Goal: Task Accomplishment & Management: Manage account settings

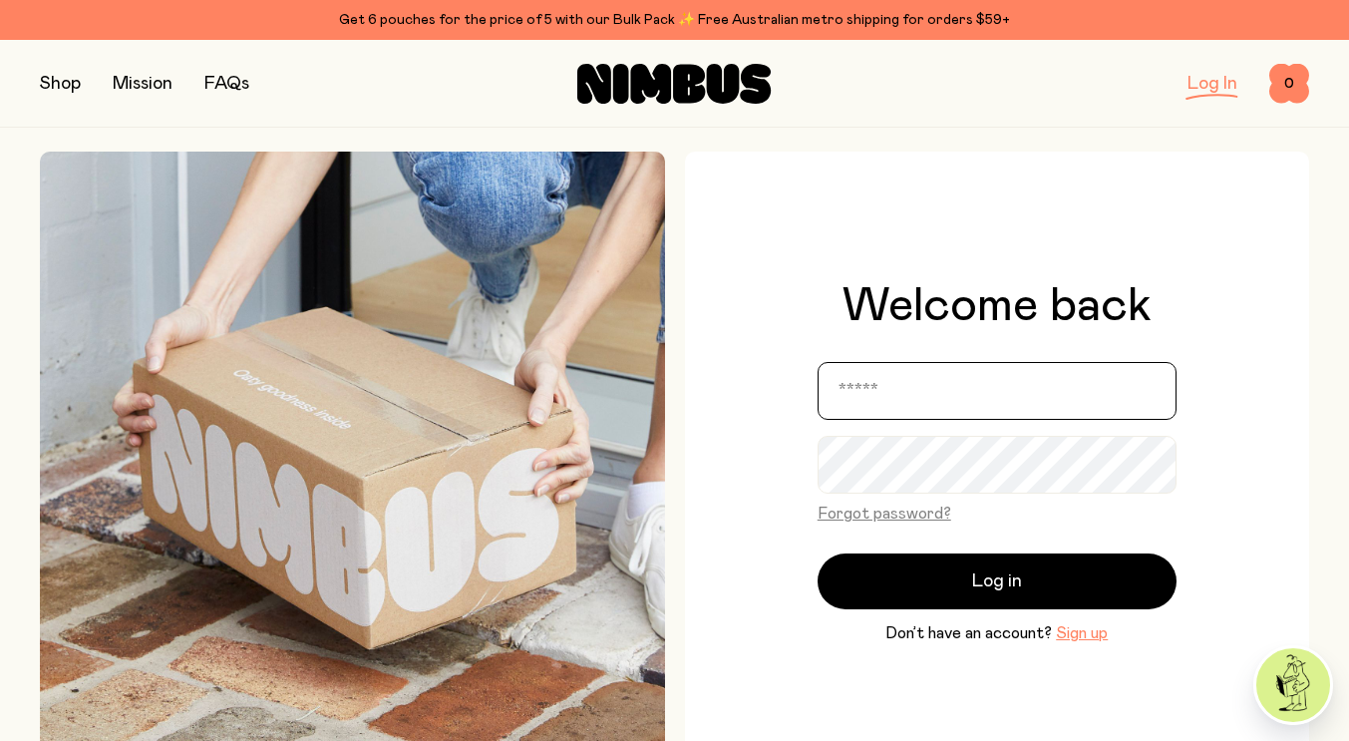
click at [911, 389] on input "email" at bounding box center [997, 391] width 359 height 58
click at [932, 392] on input "email" at bounding box center [997, 391] width 359 height 58
type input "**********"
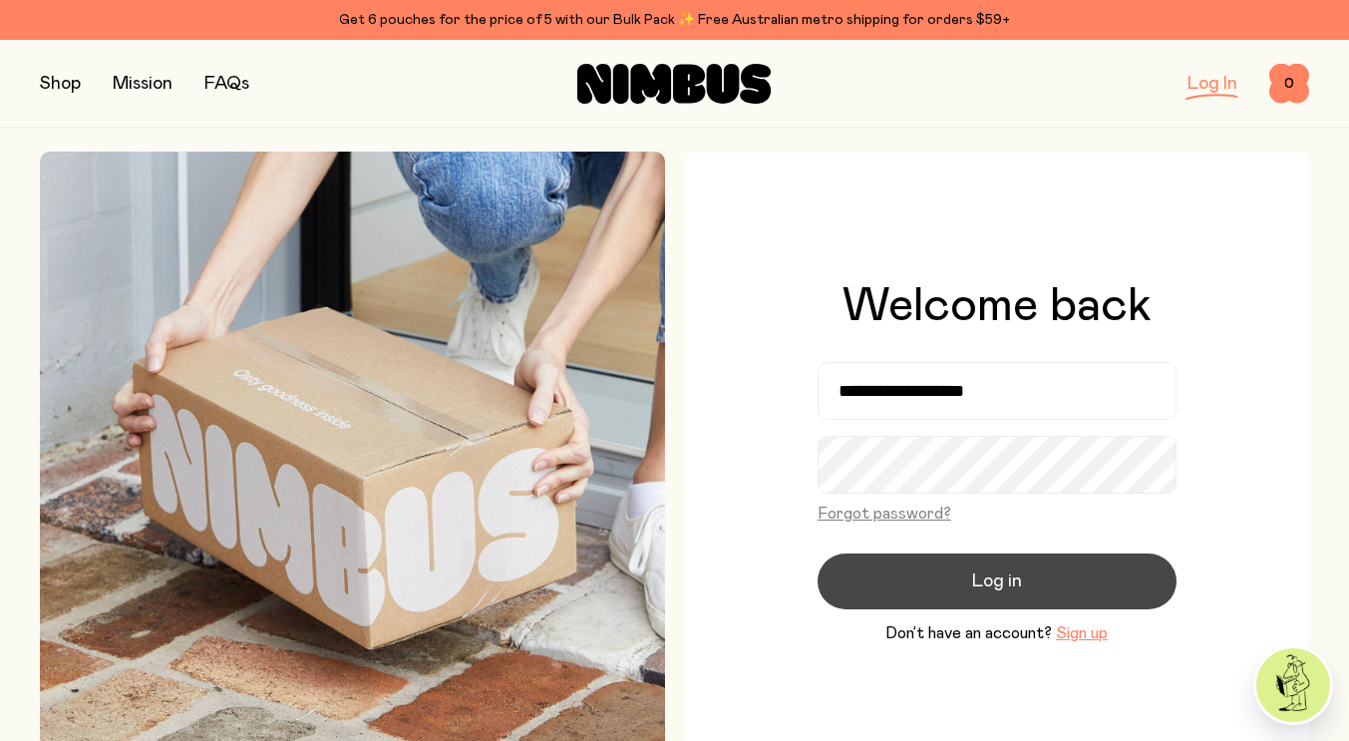
click at [995, 562] on button "Log in" at bounding box center [997, 581] width 359 height 56
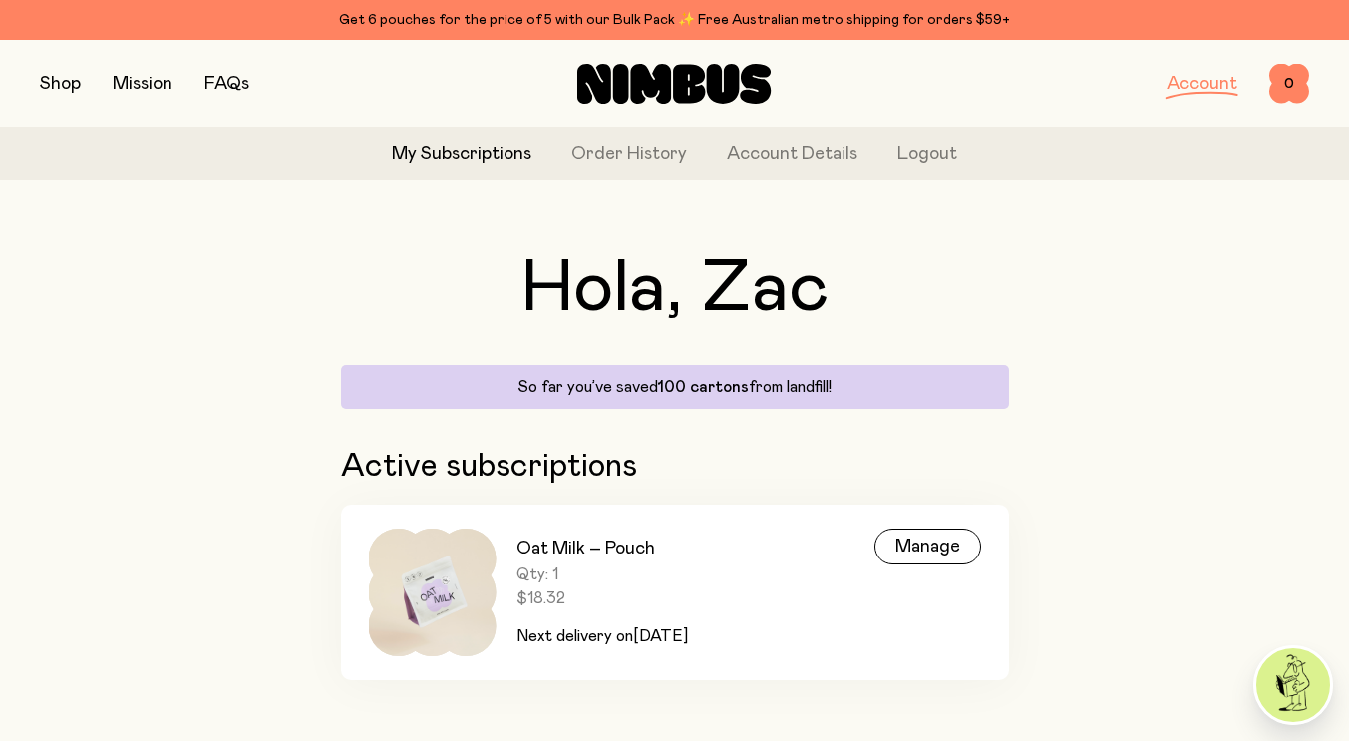
scroll to position [41, 0]
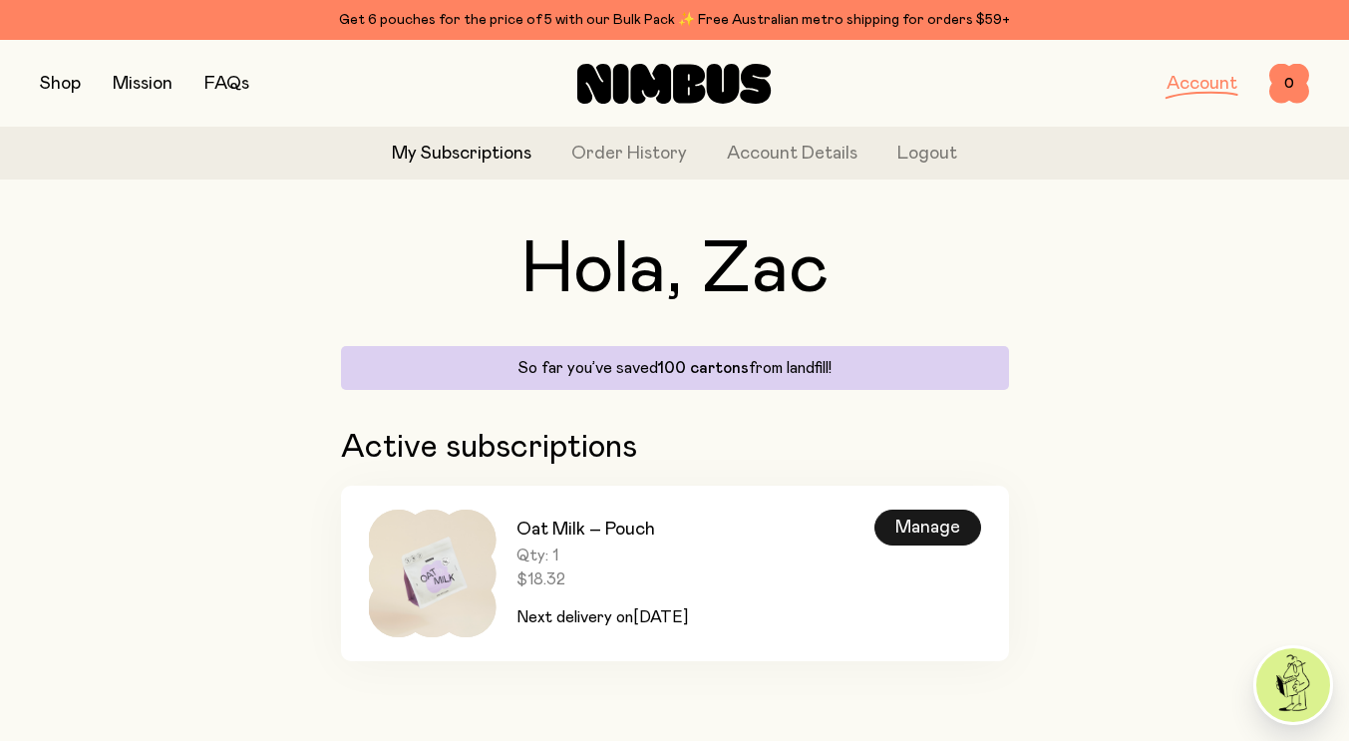
click at [930, 529] on div "Manage" at bounding box center [927, 528] width 107 height 36
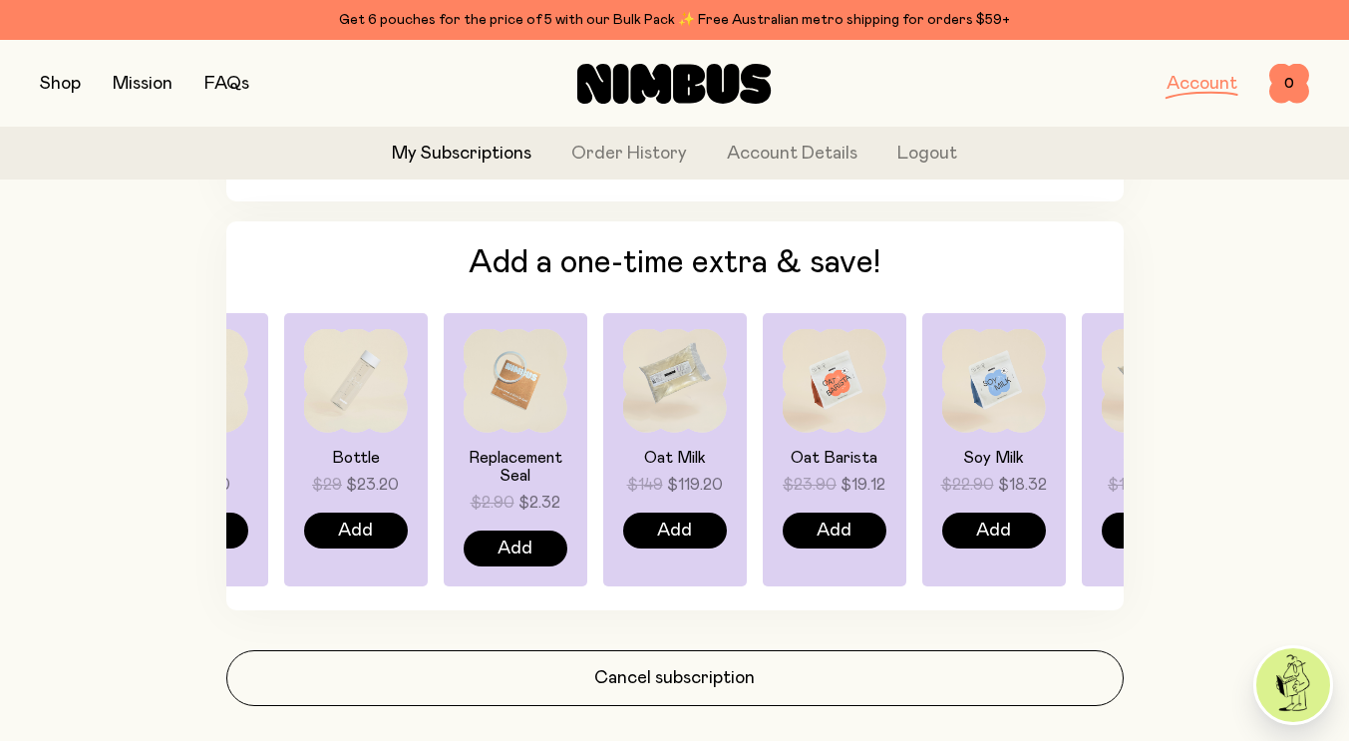
scroll to position [1528, 0]
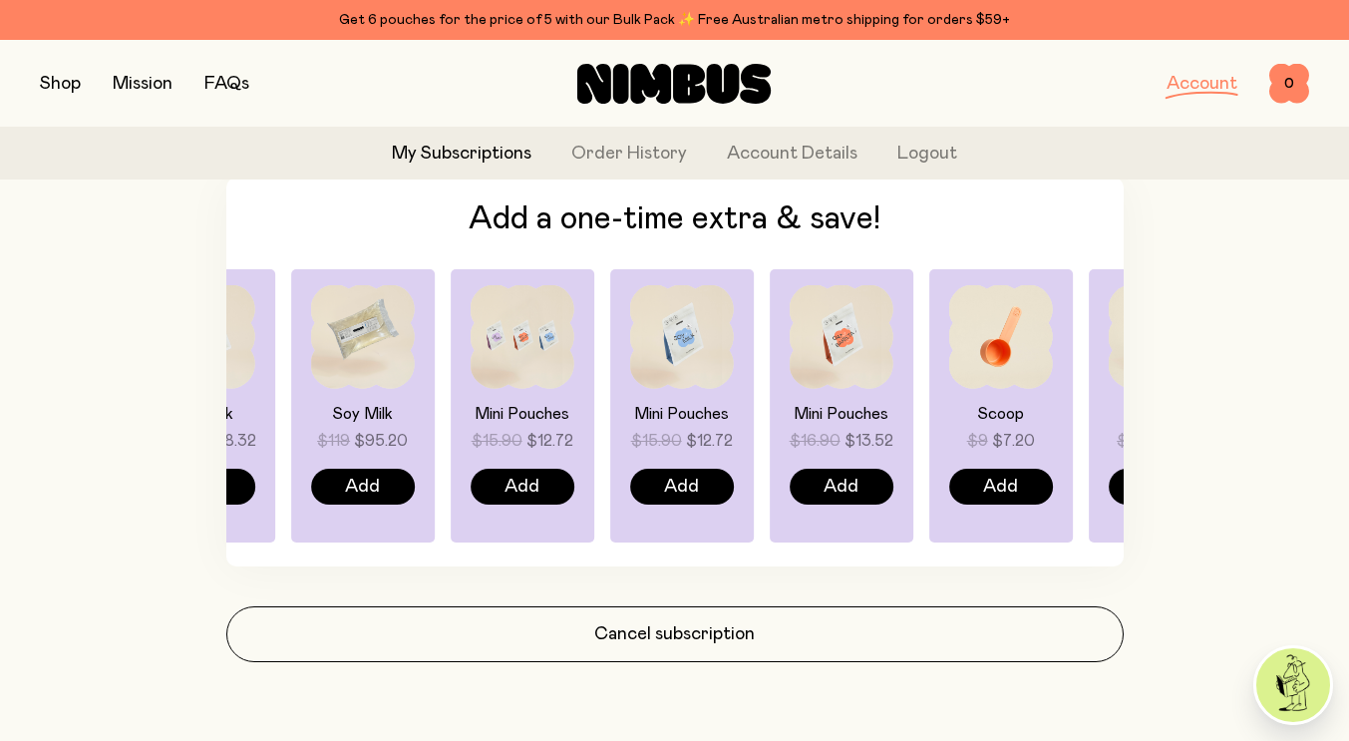
drag, startPoint x: 992, startPoint y: 387, endPoint x: 138, endPoint y: 367, distance: 854.8
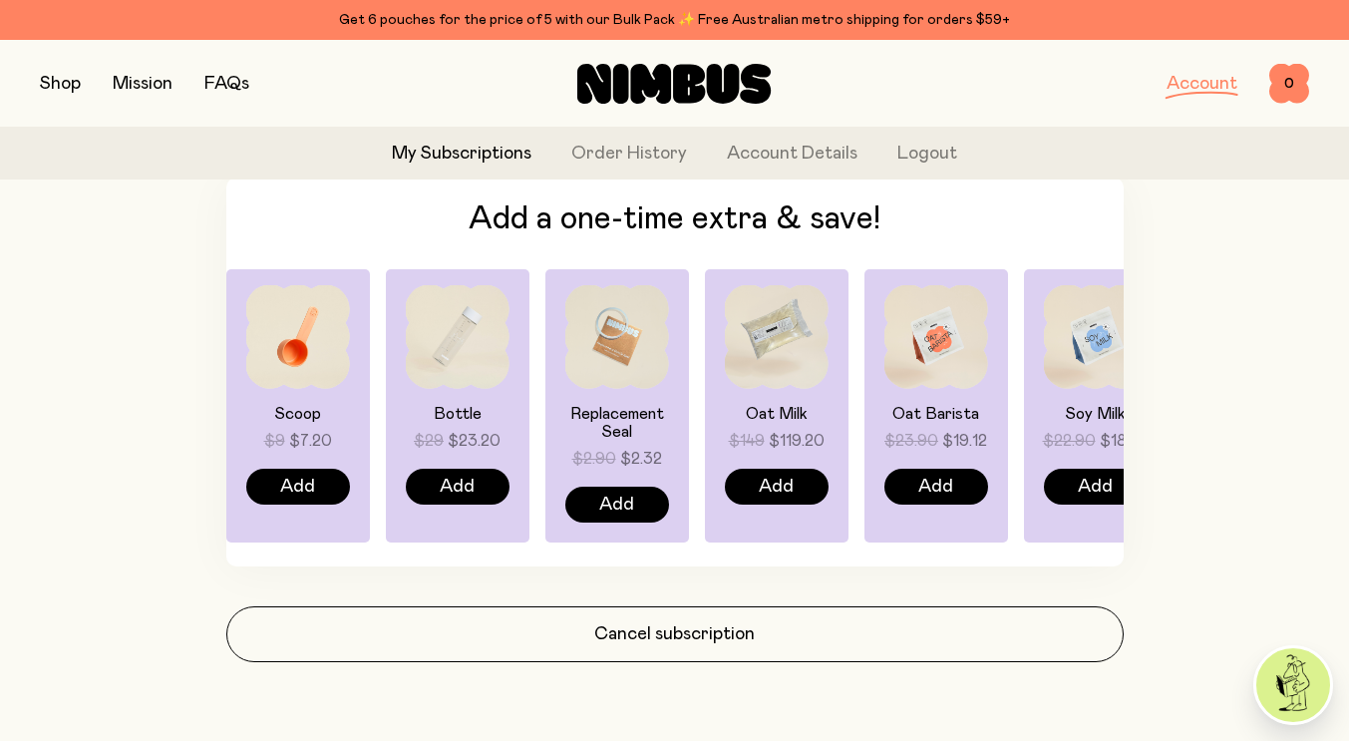
drag, startPoint x: 1067, startPoint y: 396, endPoint x: 369, endPoint y: 396, distance: 698.0
click at [369, 396] on div "Oat Milk $149 $119.20 Add Oat Barista $23.90 $19.12 Add Soy Milk $22.90 $18.32 …" at bounding box center [674, 405] width 897 height 273
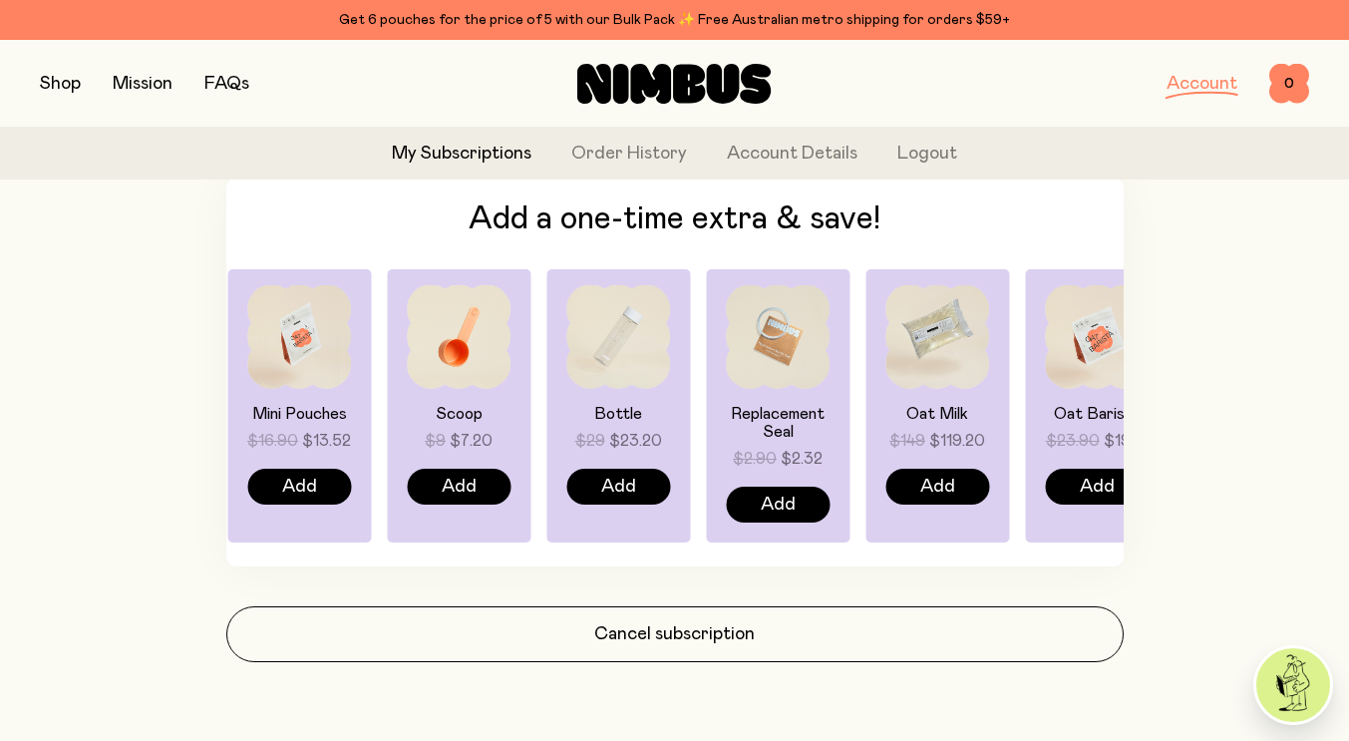
drag, startPoint x: 1069, startPoint y: 404, endPoint x: 1363, endPoint y: 383, distance: 294.9
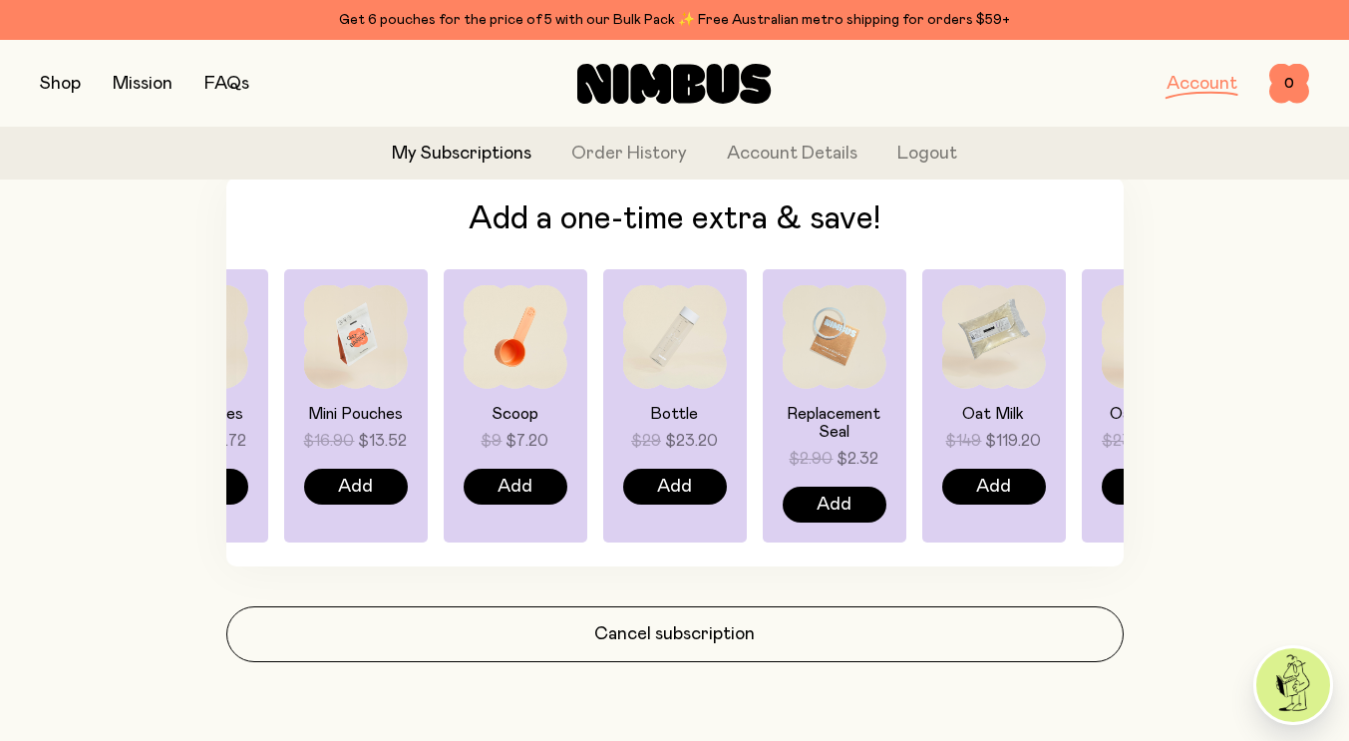
drag, startPoint x: 327, startPoint y: 392, endPoint x: 1295, endPoint y: 399, distance: 968.2
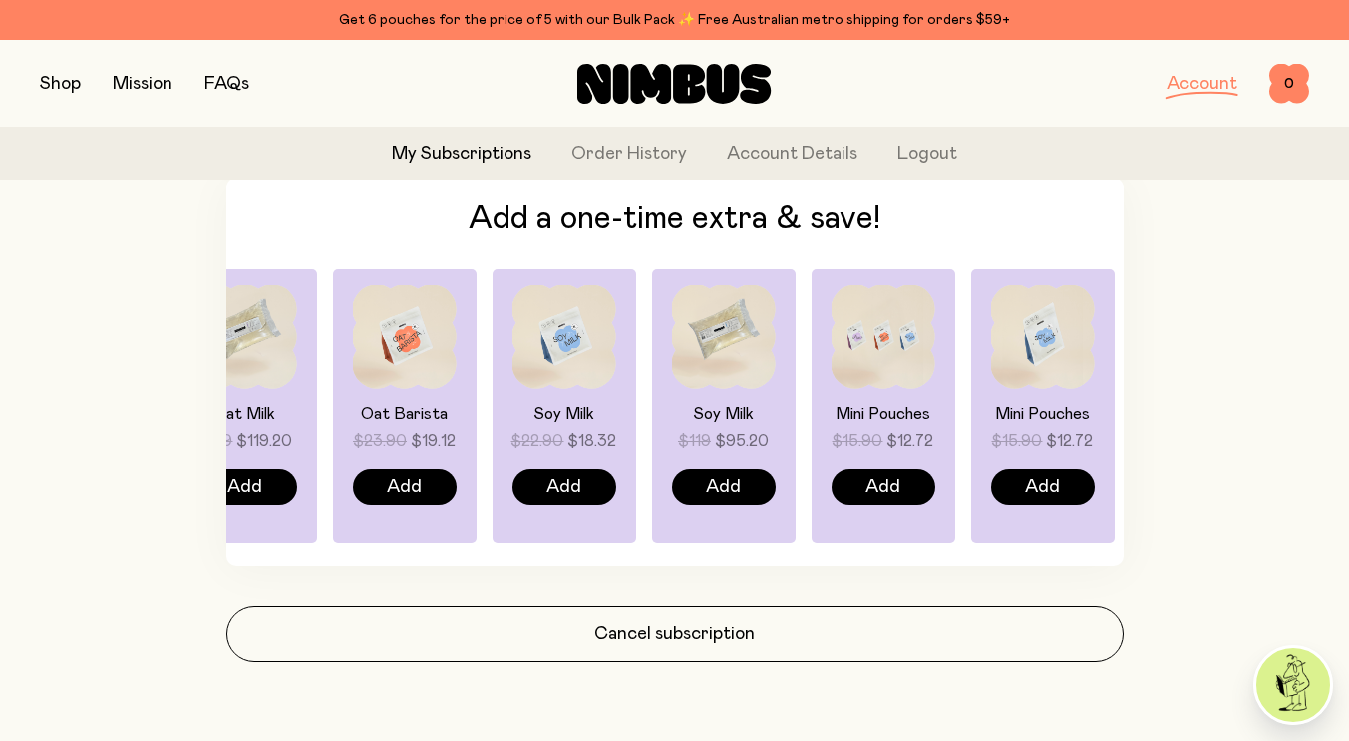
drag, startPoint x: 632, startPoint y: 363, endPoint x: 1350, endPoint y: 401, distance: 718.9
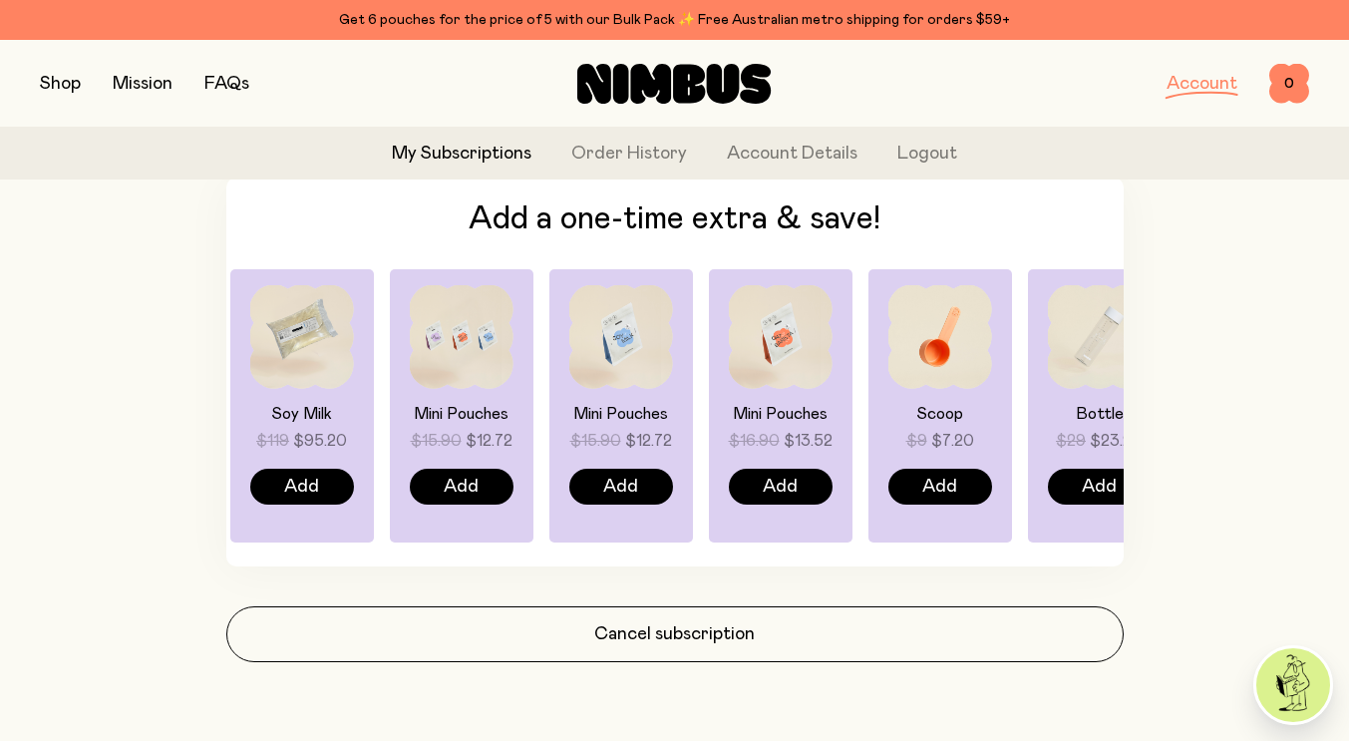
drag, startPoint x: 336, startPoint y: 346, endPoint x: 1144, endPoint y: 338, distance: 807.7
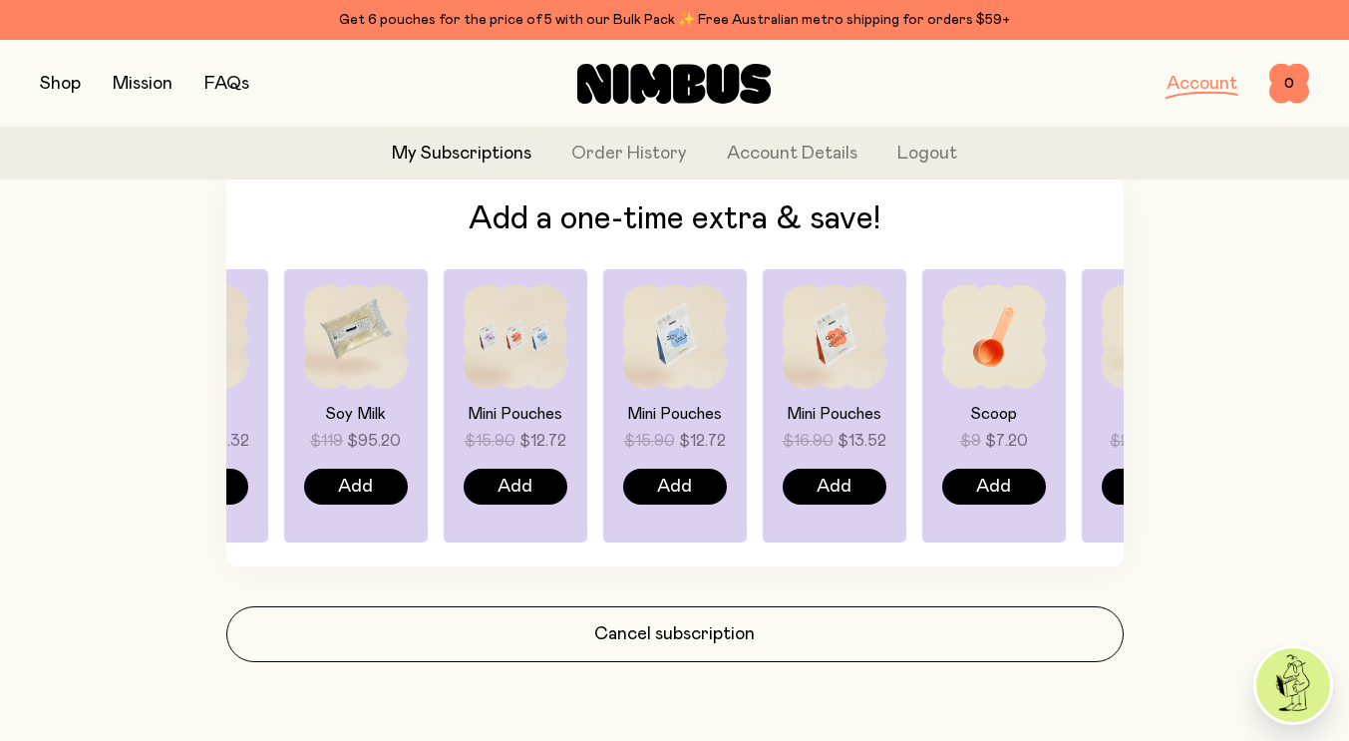
drag, startPoint x: 333, startPoint y: 382, endPoint x: 820, endPoint y: 385, distance: 486.6
click at [787, 384] on div "Oat Milk $149 $119.20 Add Oat Barista $23.90 $19.12 Add Soy Milk $22.90 $18.32 …" at bounding box center [674, 405] width 897 height 273
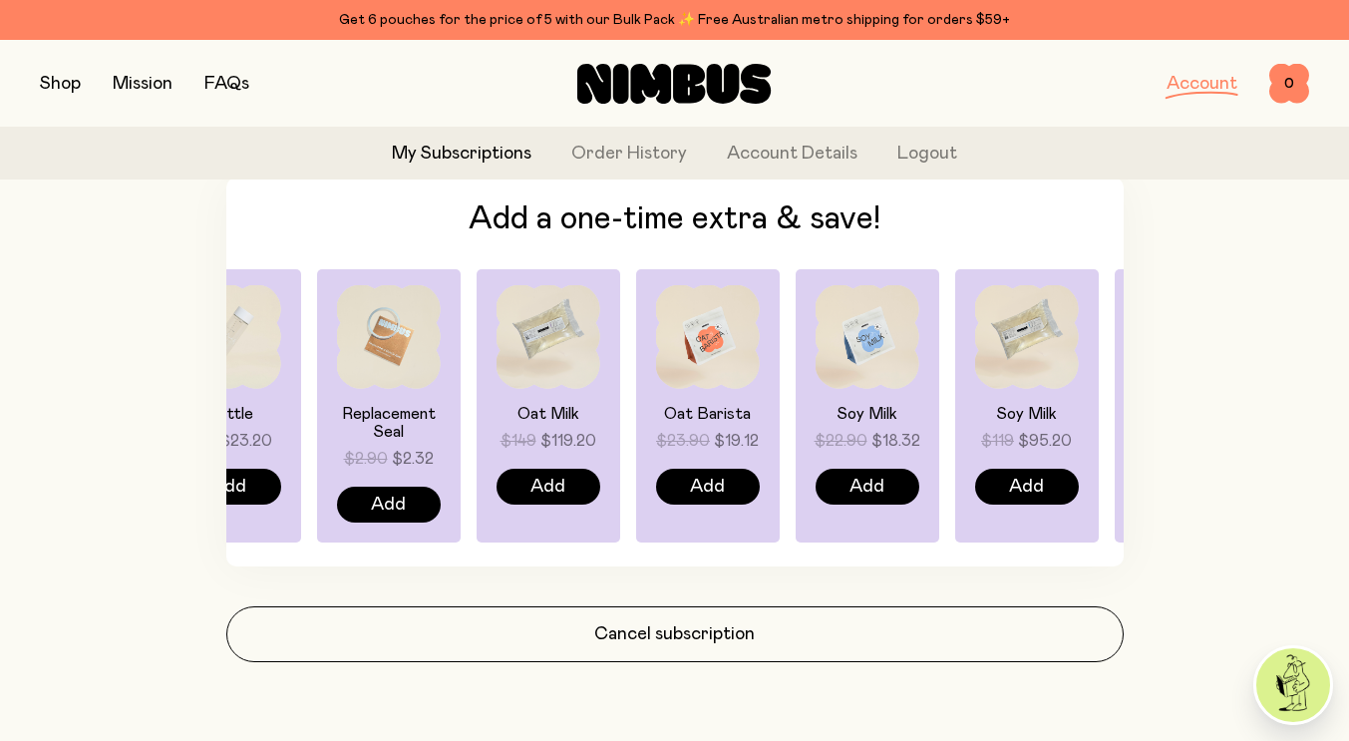
drag, startPoint x: 243, startPoint y: 371, endPoint x: 1036, endPoint y: 366, distance: 792.7
click at [939, 364] on div "Soy Milk $22.90 $18.32 Add" at bounding box center [868, 405] width 144 height 273
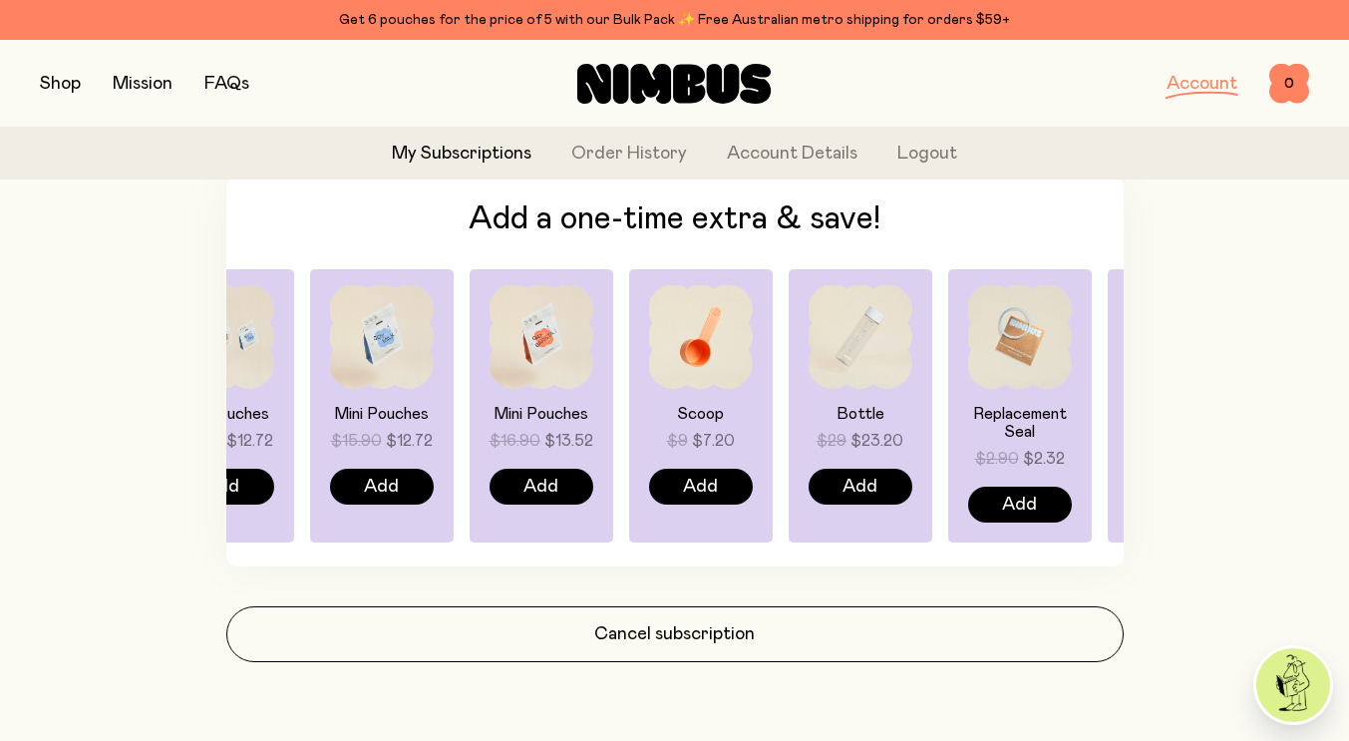
drag, startPoint x: 306, startPoint y: 365, endPoint x: 836, endPoint y: 390, distance: 530.0
click at [836, 390] on div "Bottle $29 $23.20 Add" at bounding box center [861, 405] width 144 height 273
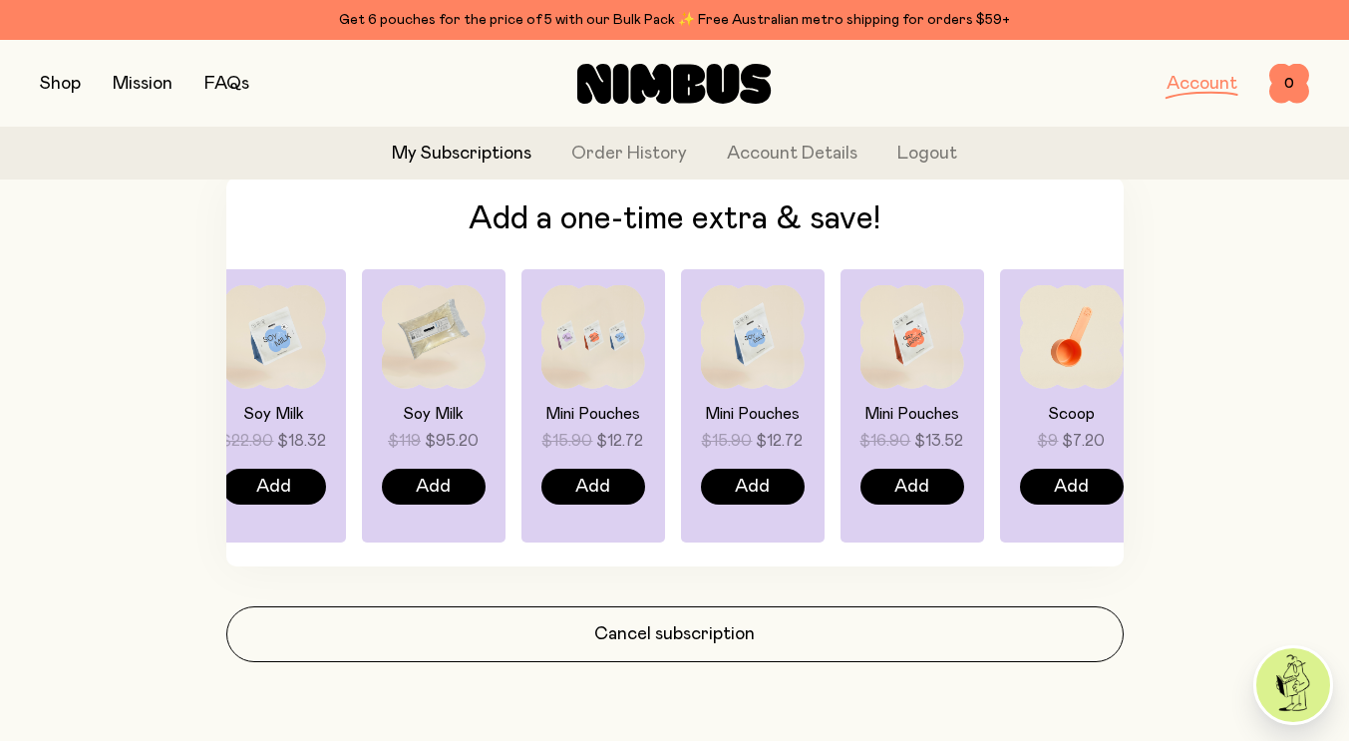
drag, startPoint x: 425, startPoint y: 379, endPoint x: 653, endPoint y: 383, distance: 228.4
click at [639, 384] on img at bounding box center [592, 337] width 104 height 104
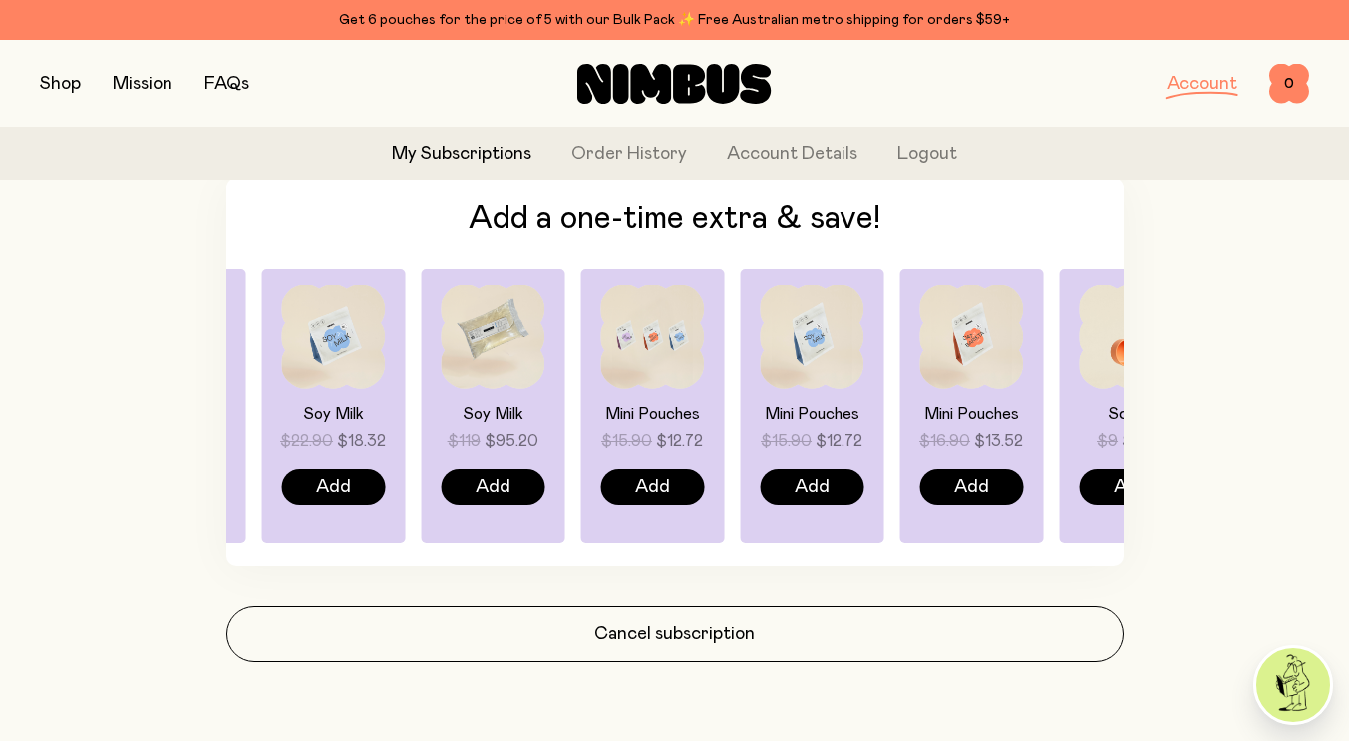
click at [688, 385] on img at bounding box center [652, 337] width 104 height 104
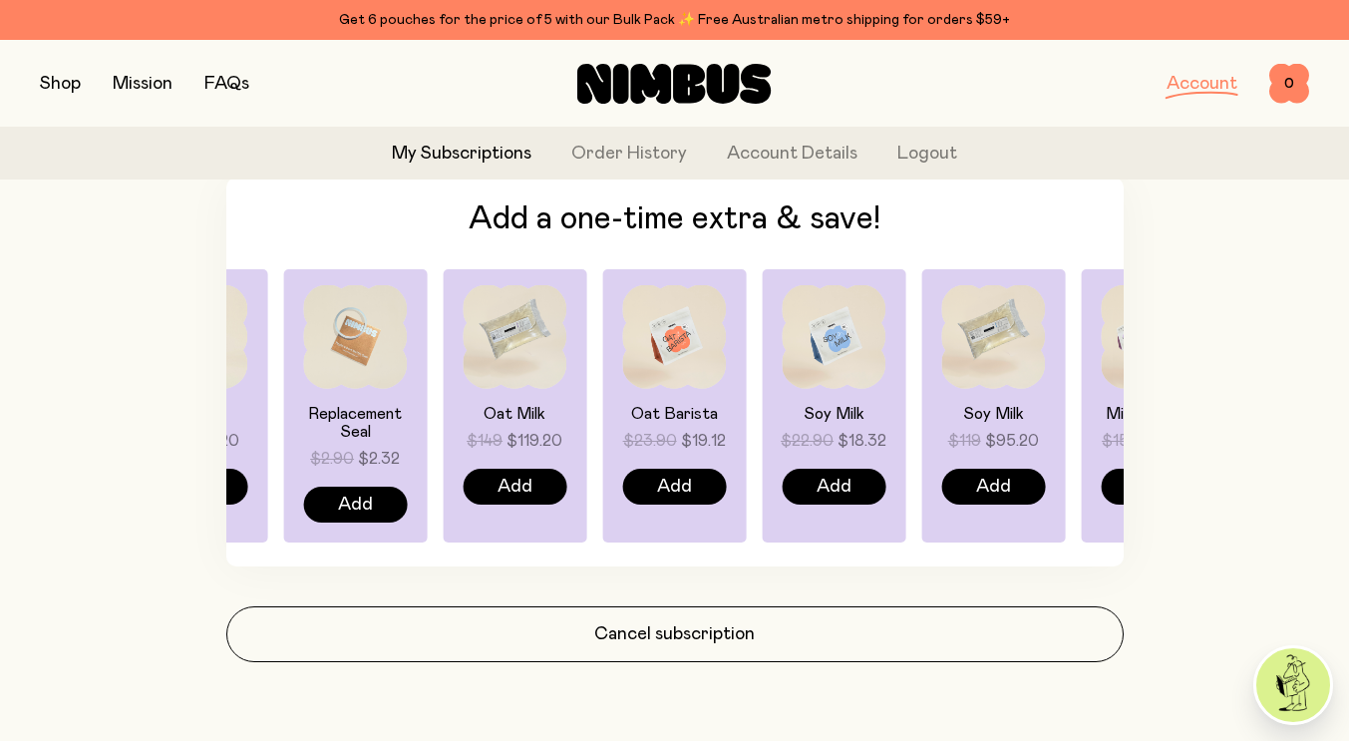
drag, startPoint x: 808, startPoint y: 376, endPoint x: 1156, endPoint y: 398, distance: 348.7
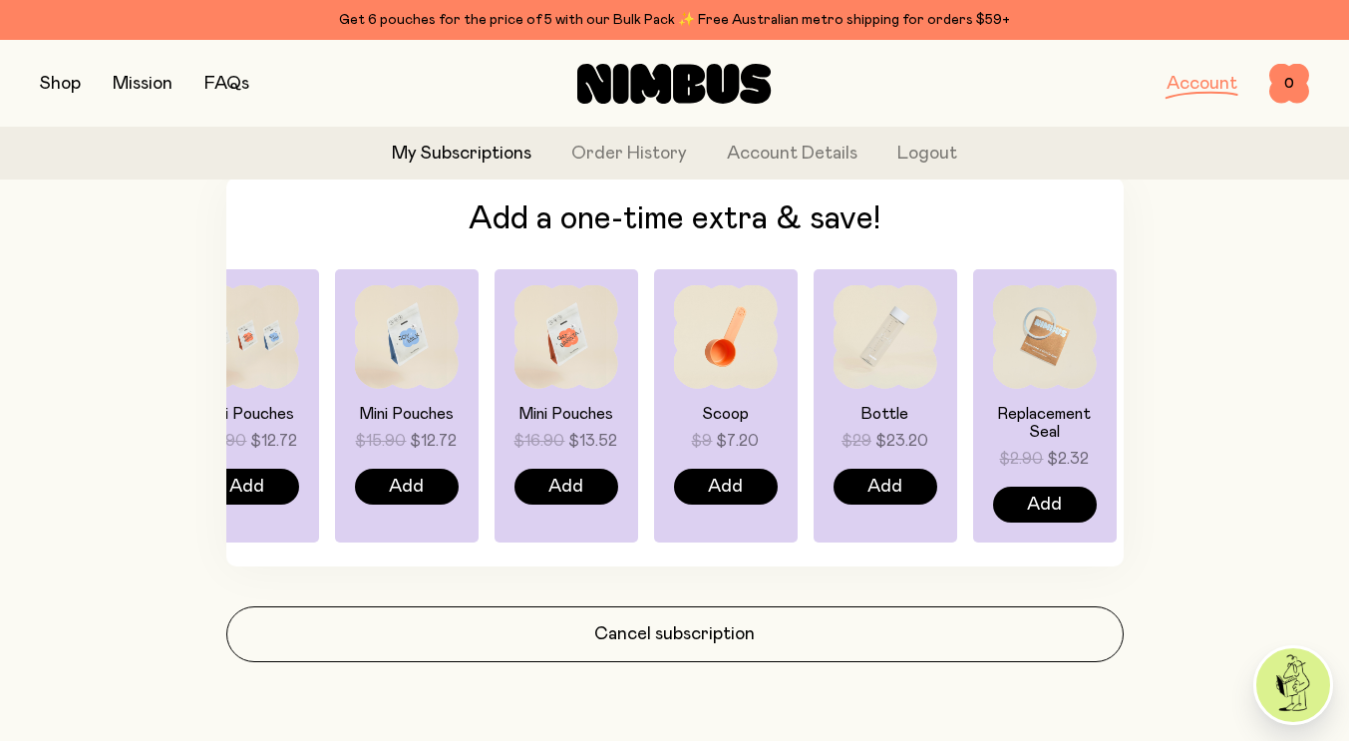
drag, startPoint x: 354, startPoint y: 399, endPoint x: 1106, endPoint y: 395, distance: 751.8
click at [1104, 396] on div "Replacement Seal $2.90 $2.32 Add" at bounding box center [1044, 405] width 144 height 273
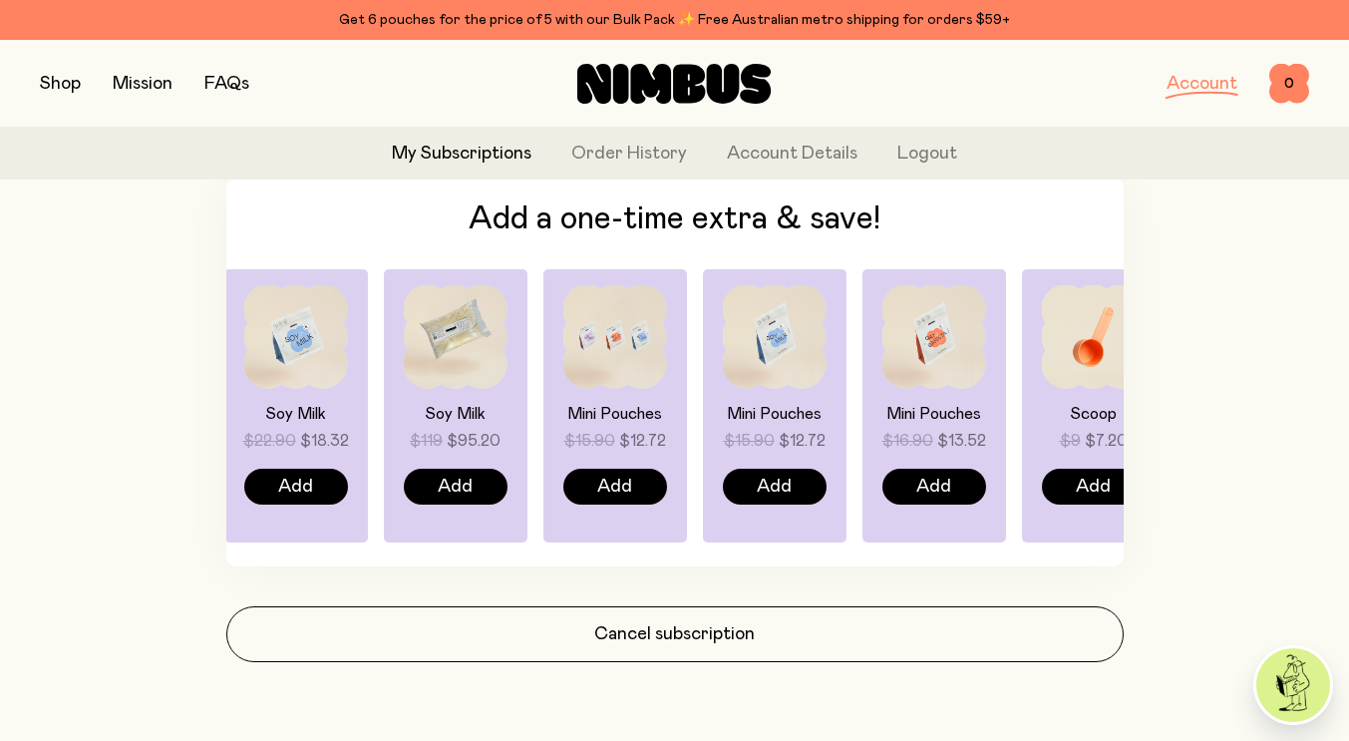
drag, startPoint x: 372, startPoint y: 394, endPoint x: 633, endPoint y: 391, distance: 261.3
click at [633, 391] on div "Mini Pouches $15.90 $12.72 Add" at bounding box center [615, 405] width 144 height 273
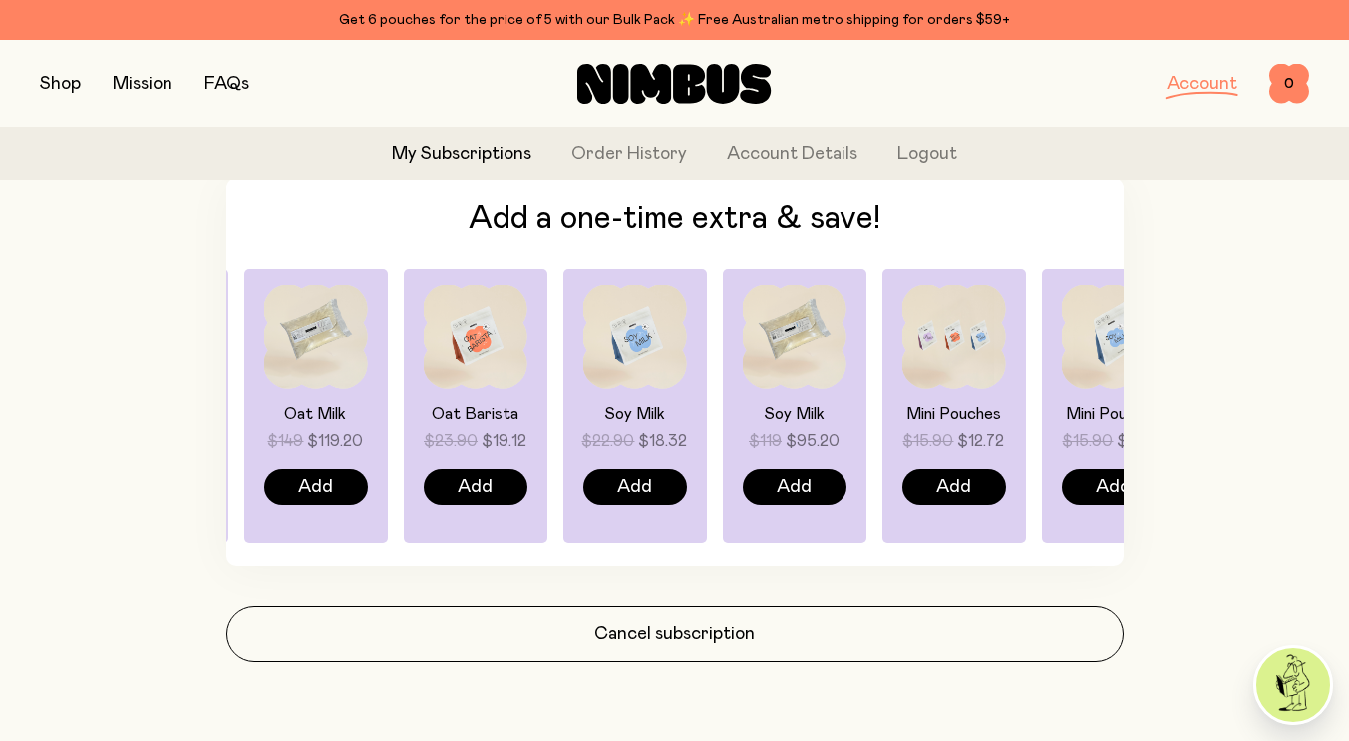
drag, startPoint x: 364, startPoint y: 385, endPoint x: 666, endPoint y: 395, distance: 302.3
click at [665, 390] on div "Soy Milk $22.90 $18.32 Add" at bounding box center [634, 405] width 144 height 273
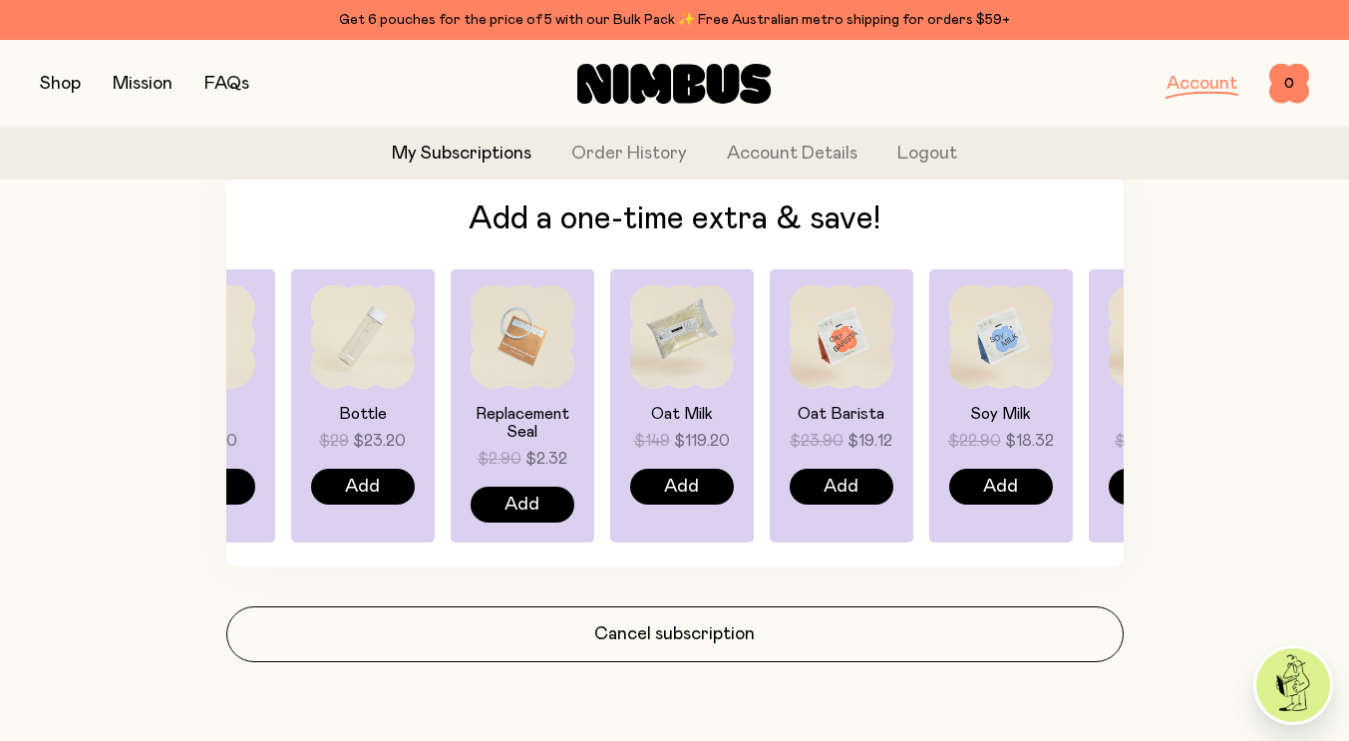
drag, startPoint x: 334, startPoint y: 392, endPoint x: 766, endPoint y: 421, distance: 432.7
click at [754, 414] on div "Oat Milk $149 $119.20 Add" at bounding box center [682, 405] width 144 height 273
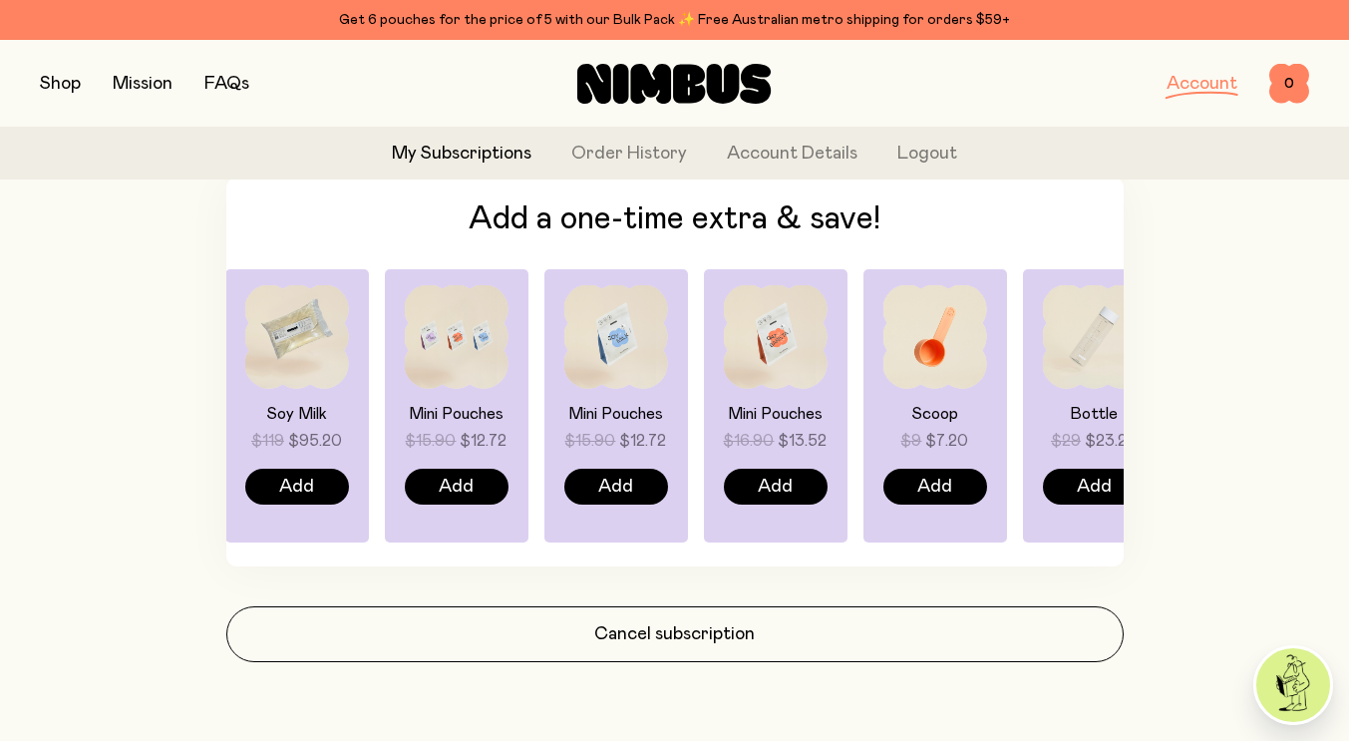
drag, startPoint x: 415, startPoint y: 398, endPoint x: 1018, endPoint y: 404, distance: 603.3
click at [1004, 401] on div "Scoop $9 $7.20 Add" at bounding box center [934, 405] width 144 height 273
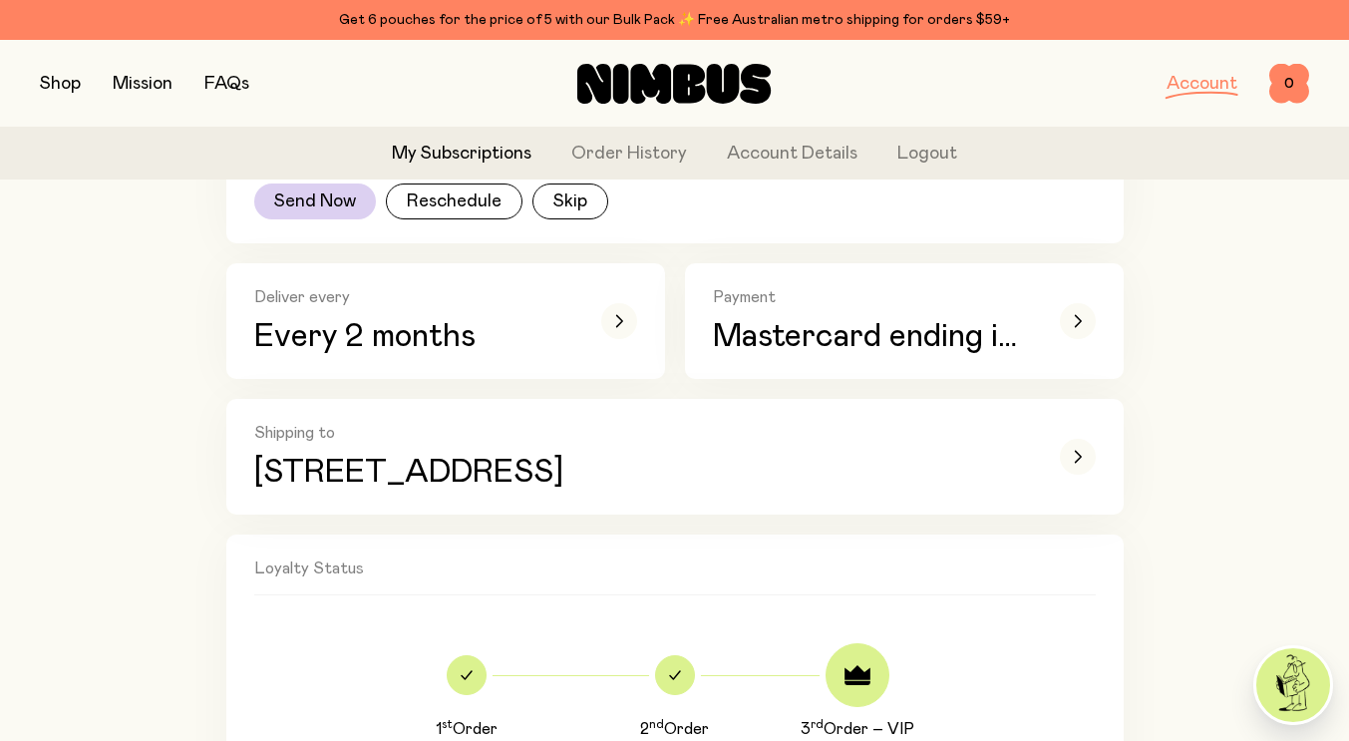
scroll to position [431, 0]
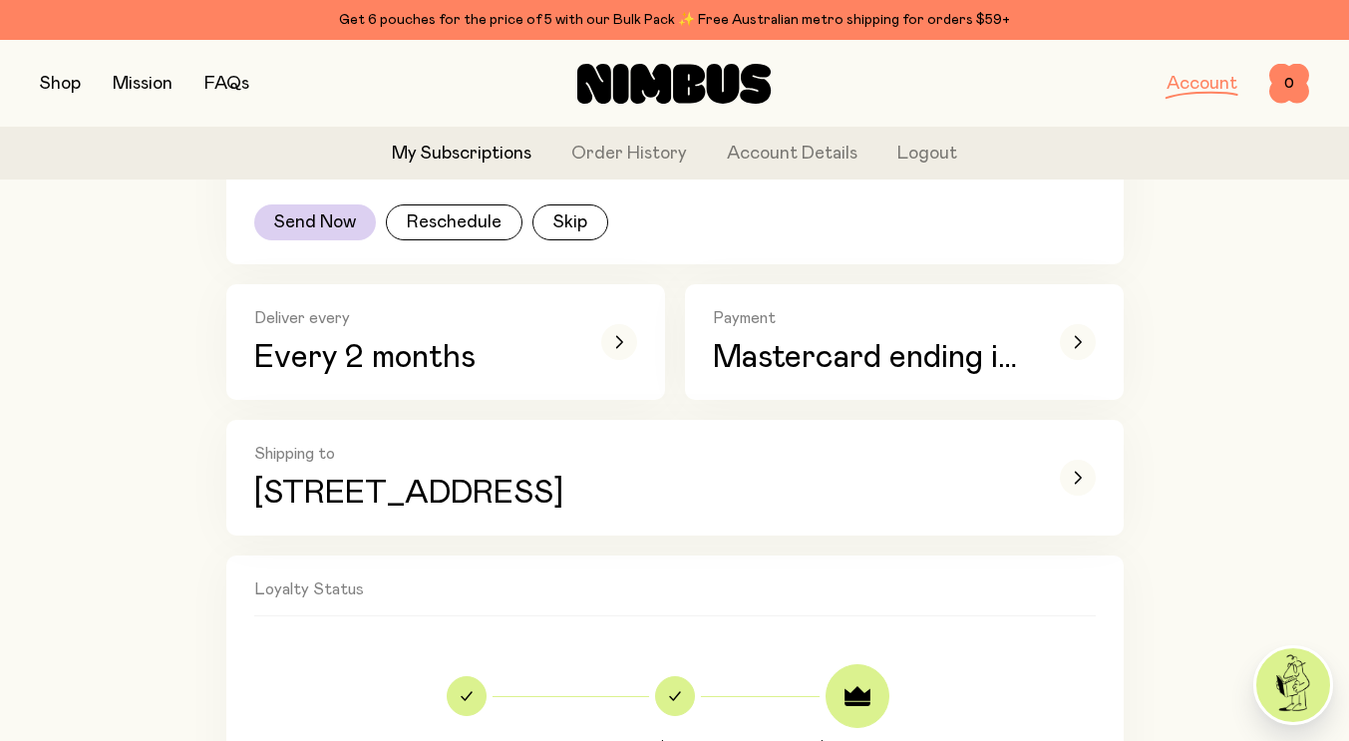
click at [64, 82] on button "button" at bounding box center [60, 84] width 41 height 28
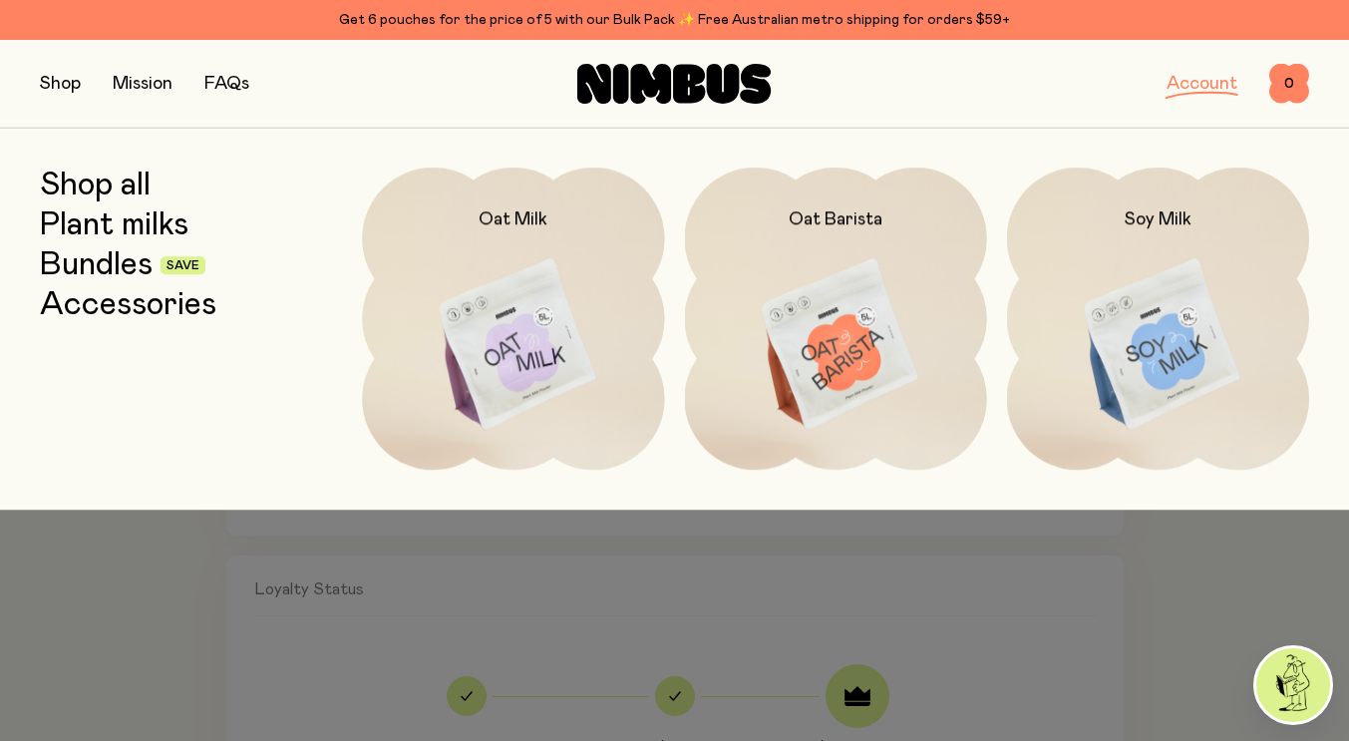
click at [575, 302] on img at bounding box center [513, 345] width 302 height 355
